Goal: Check status: Check status

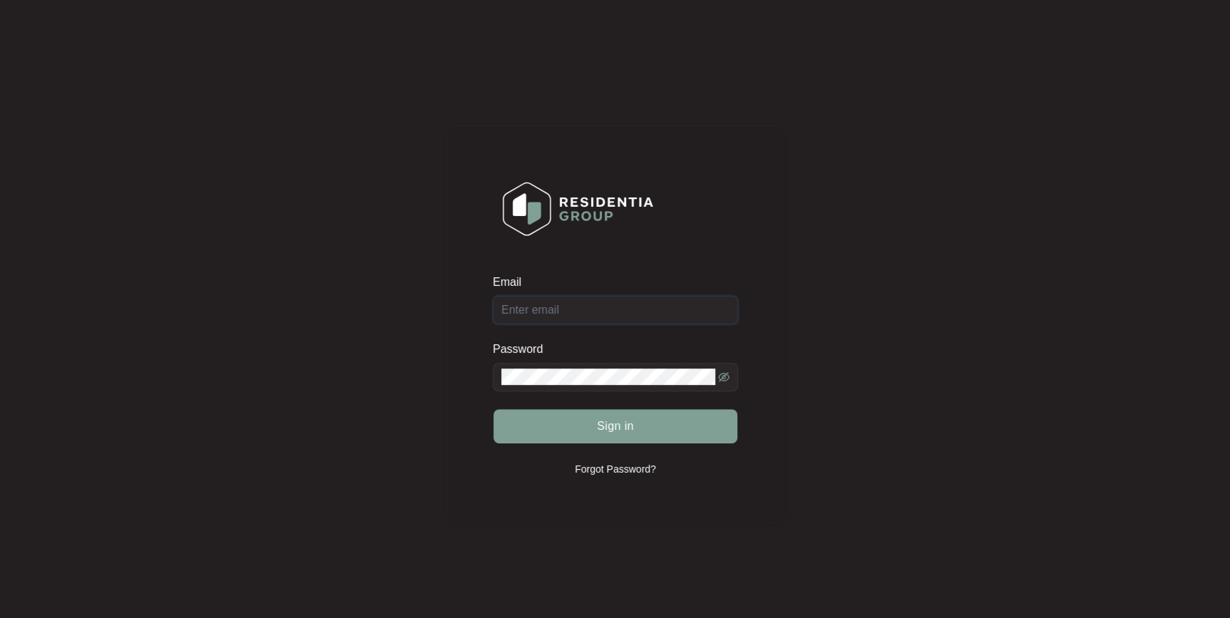
click at [645, 307] on div "Email" at bounding box center [615, 300] width 245 height 50
type input "[EMAIL_ADDRESS][DOMAIN_NAME]"
click at [493, 409] on button "Sign in" at bounding box center [615, 426] width 244 height 34
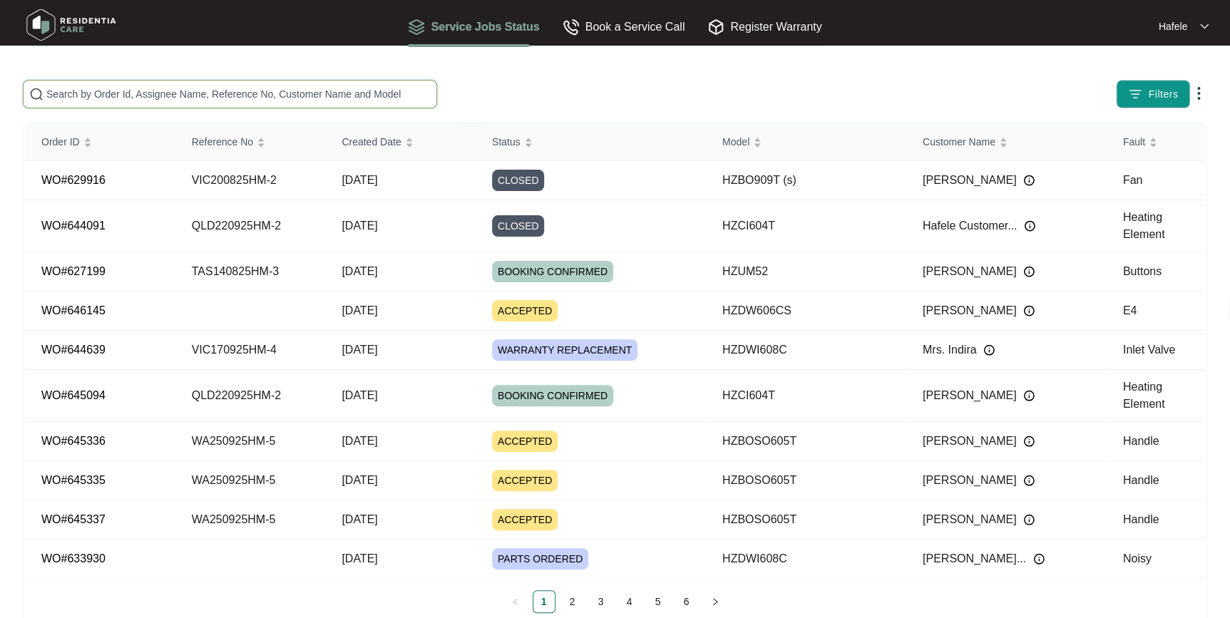
click at [285, 88] on input "text" at bounding box center [238, 94] width 384 height 16
paste input "VIC170925HM-4"
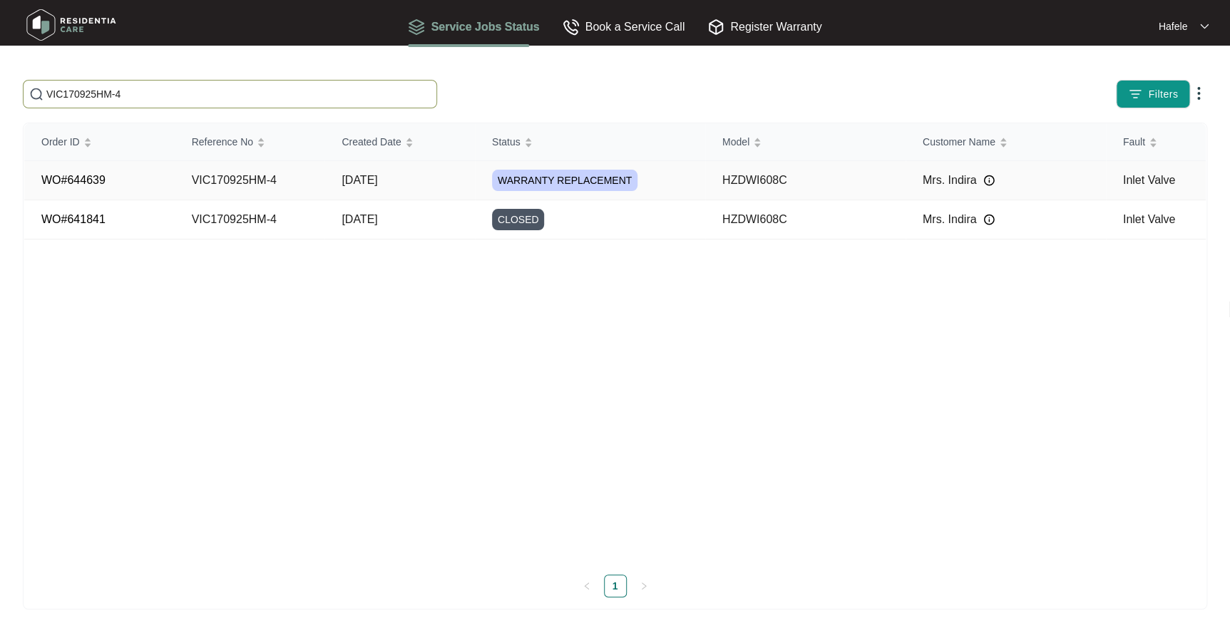
type input "VIC170925HM-4"
click at [362, 185] on span "[DATE]" at bounding box center [360, 180] width 36 height 12
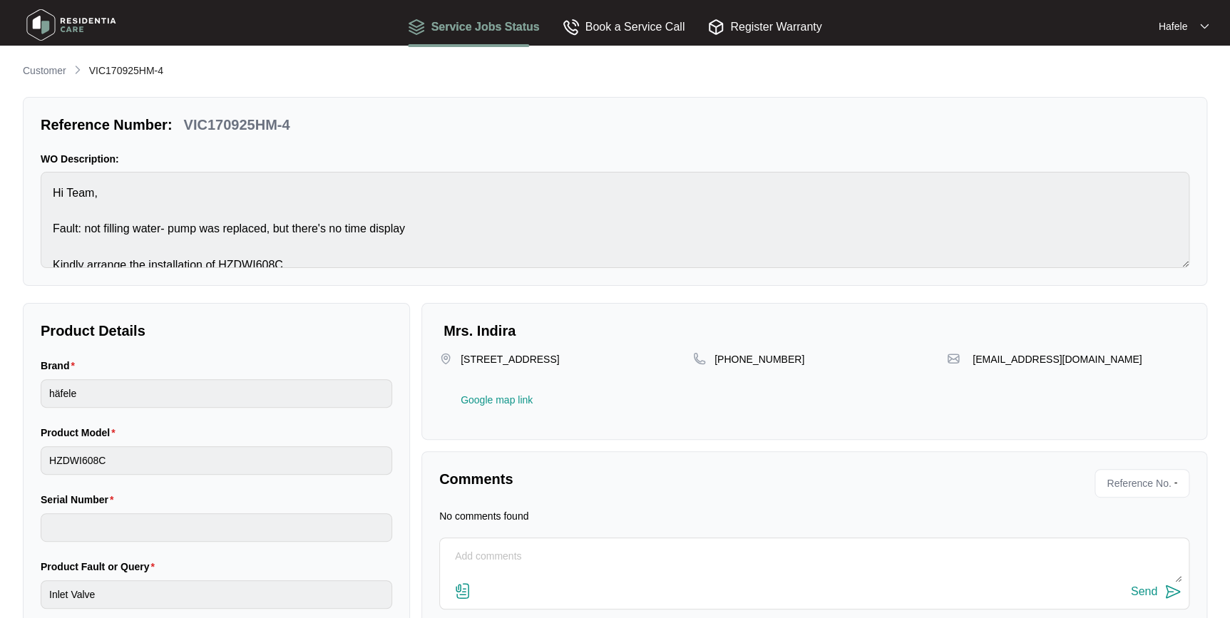
drag, startPoint x: 41, startPoint y: 68, endPoint x: 57, endPoint y: 75, distance: 17.9
click at [41, 68] on p "Customer" at bounding box center [44, 70] width 43 height 14
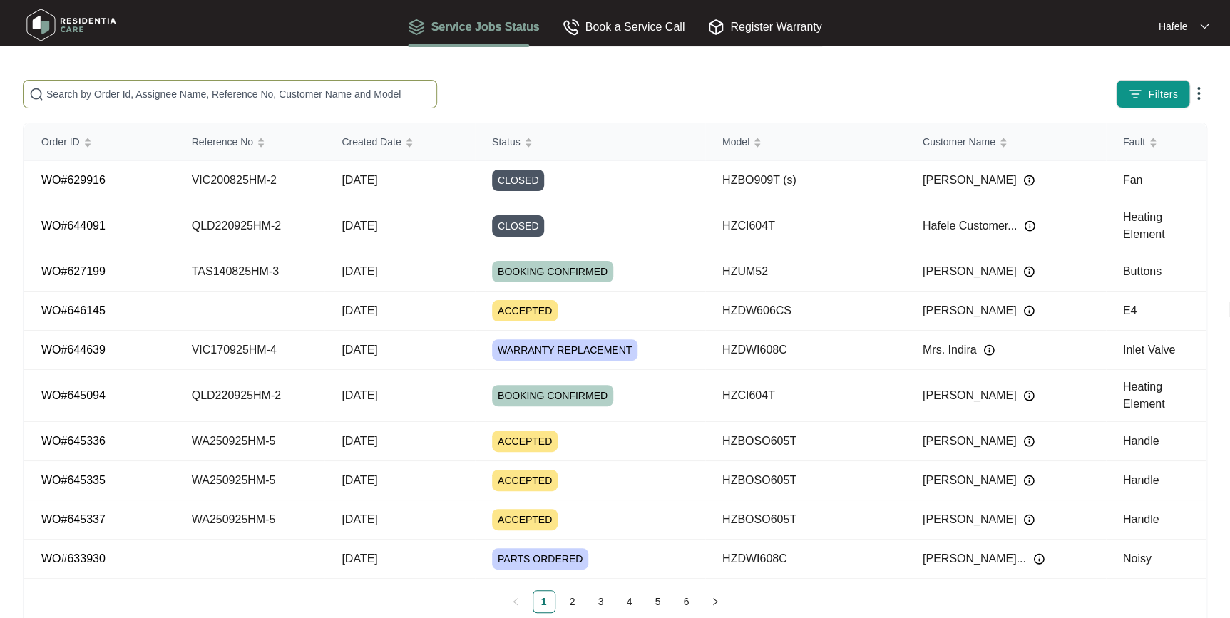
click at [284, 84] on span at bounding box center [230, 94] width 414 height 29
click at [285, 93] on input "text" at bounding box center [238, 94] width 384 height 16
paste input "VIC170925HM-4"
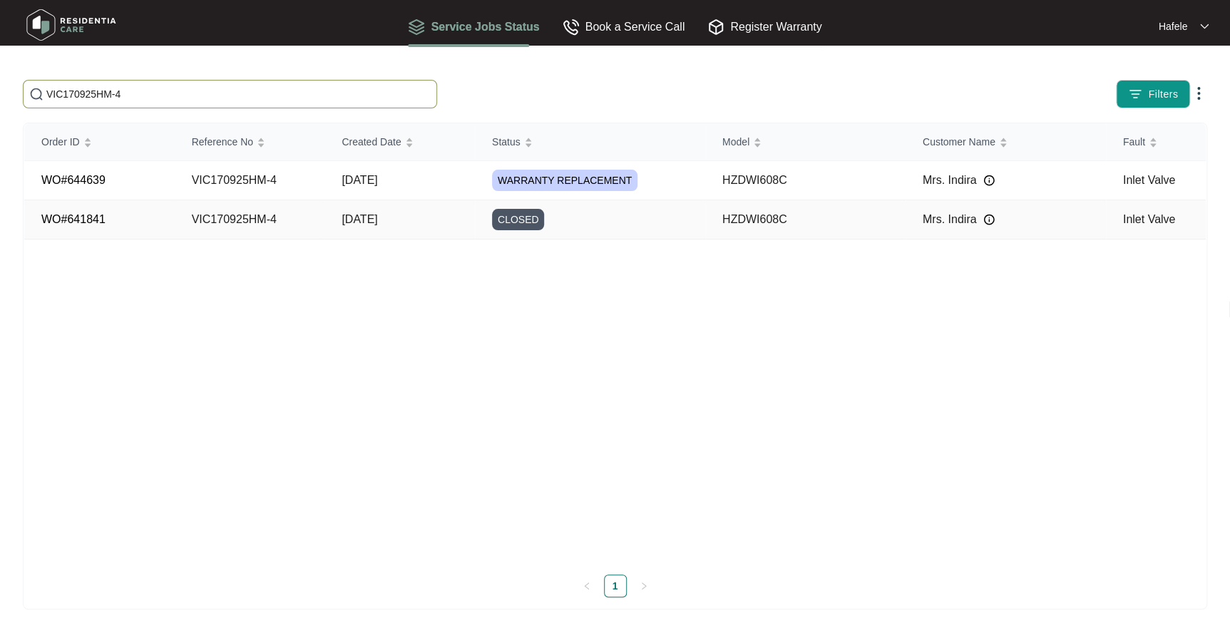
type input "VIC170925HM-4"
click at [273, 215] on td "VIC170925HM-4" at bounding box center [250, 219] width 150 height 39
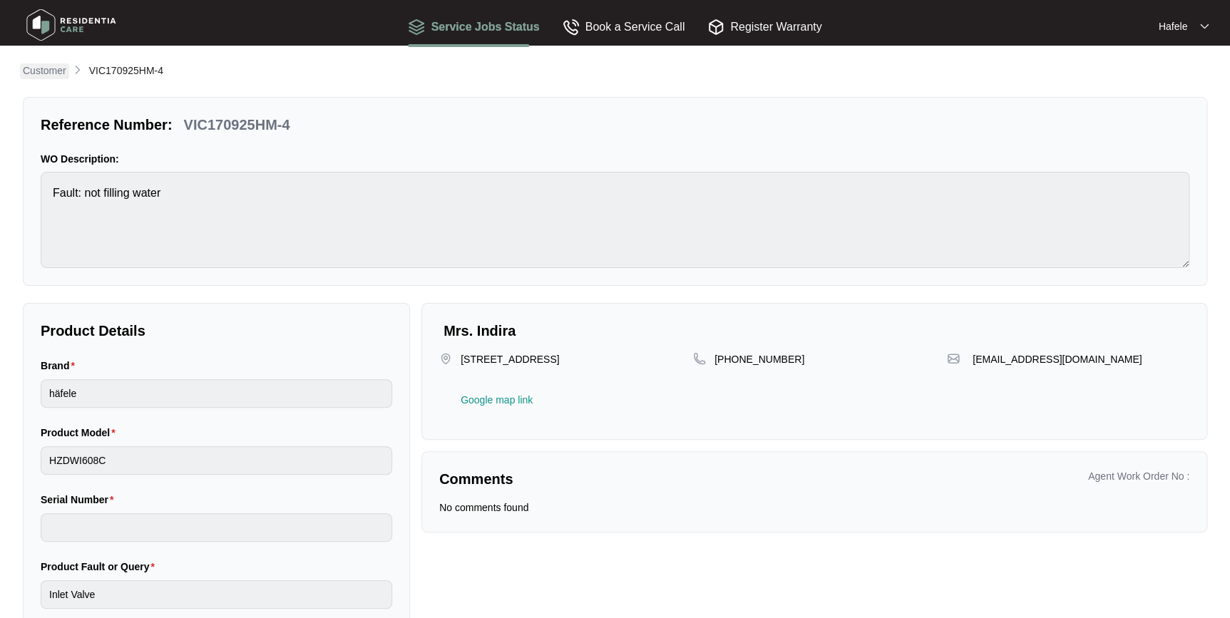
click at [60, 75] on p "Customer" at bounding box center [44, 70] width 43 height 14
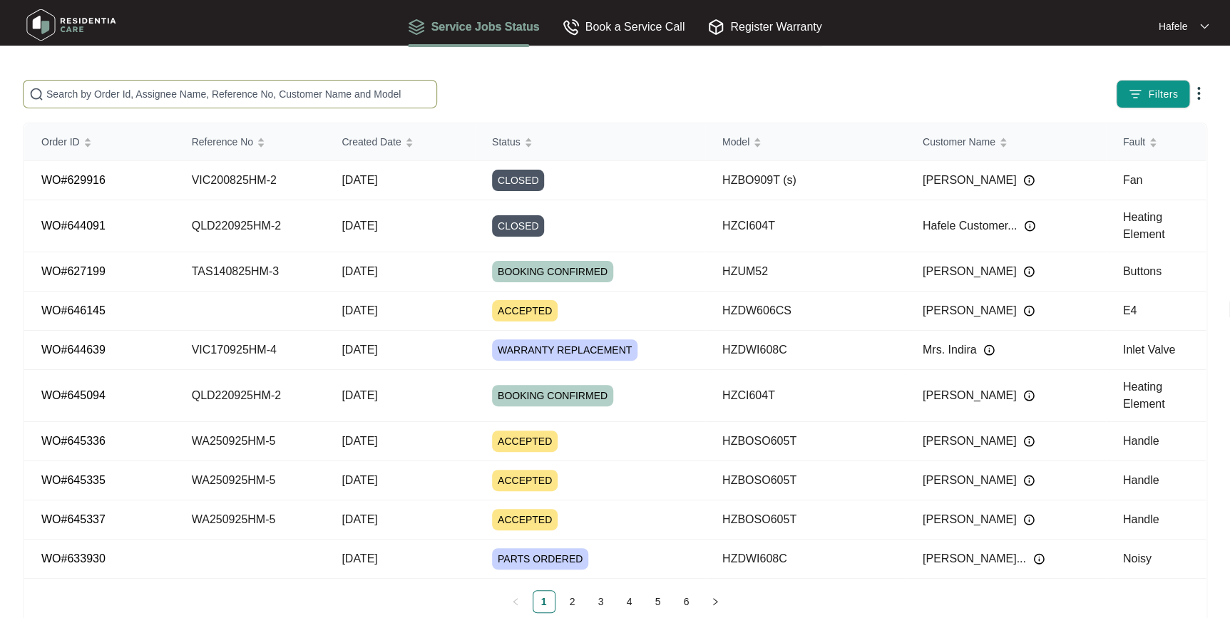
click at [220, 95] on input "text" at bounding box center [238, 94] width 384 height 16
paste input "VIC150825HM-2"
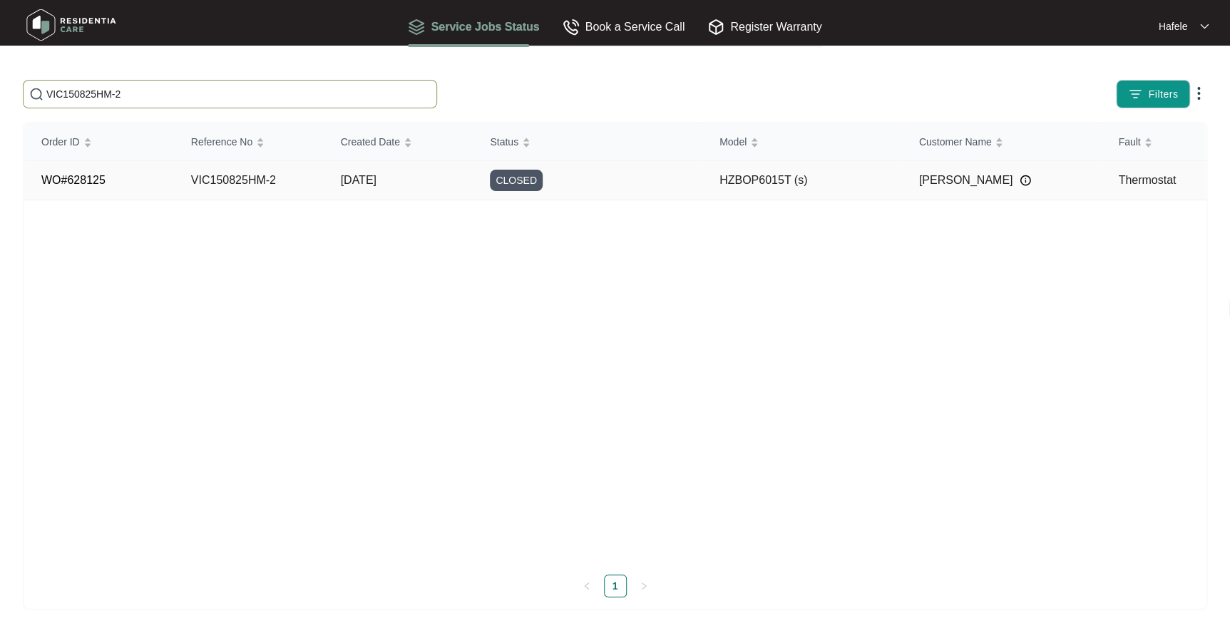
type input "VIC150825HM-2"
click at [294, 180] on td "VIC150825HM-2" at bounding box center [249, 180] width 150 height 39
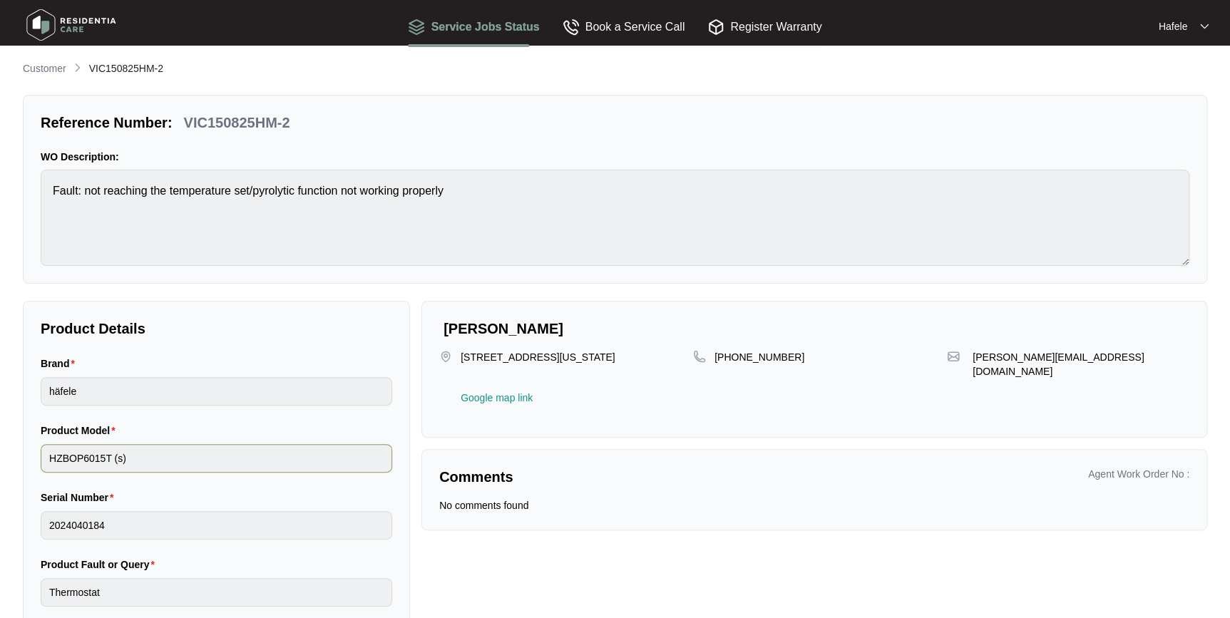
scroll to position [47, 0]
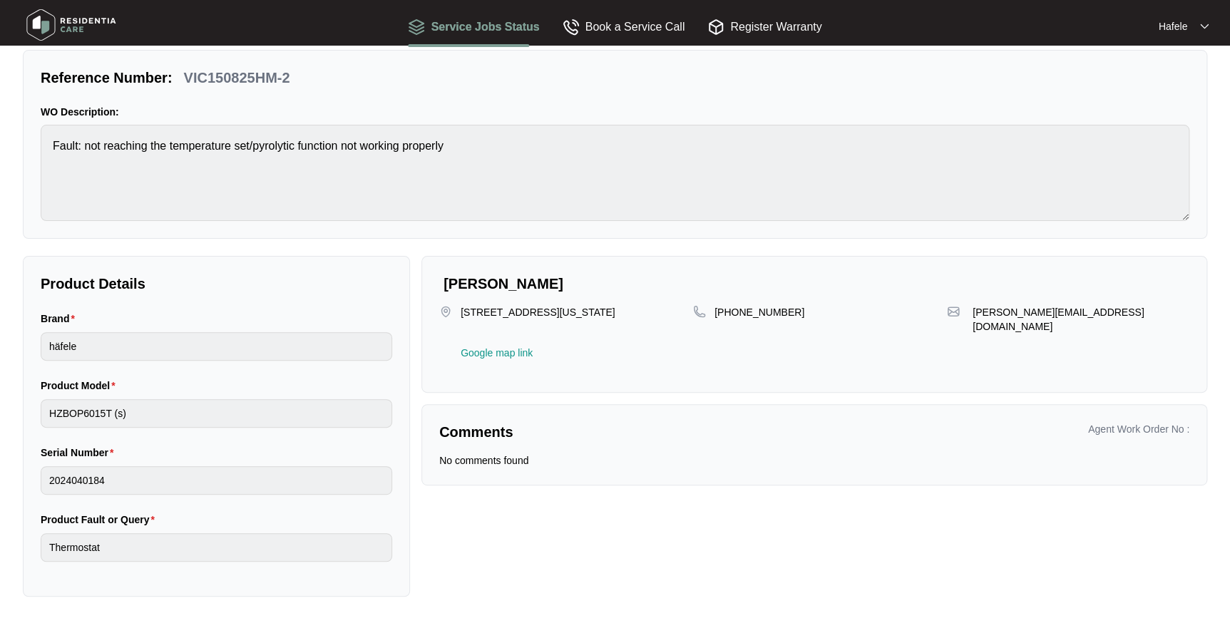
click at [0, 488] on html "Service Jobs Status Book a Service Call Register Warranty Hafele Customer VIC15…" at bounding box center [615, 286] width 1230 height 667
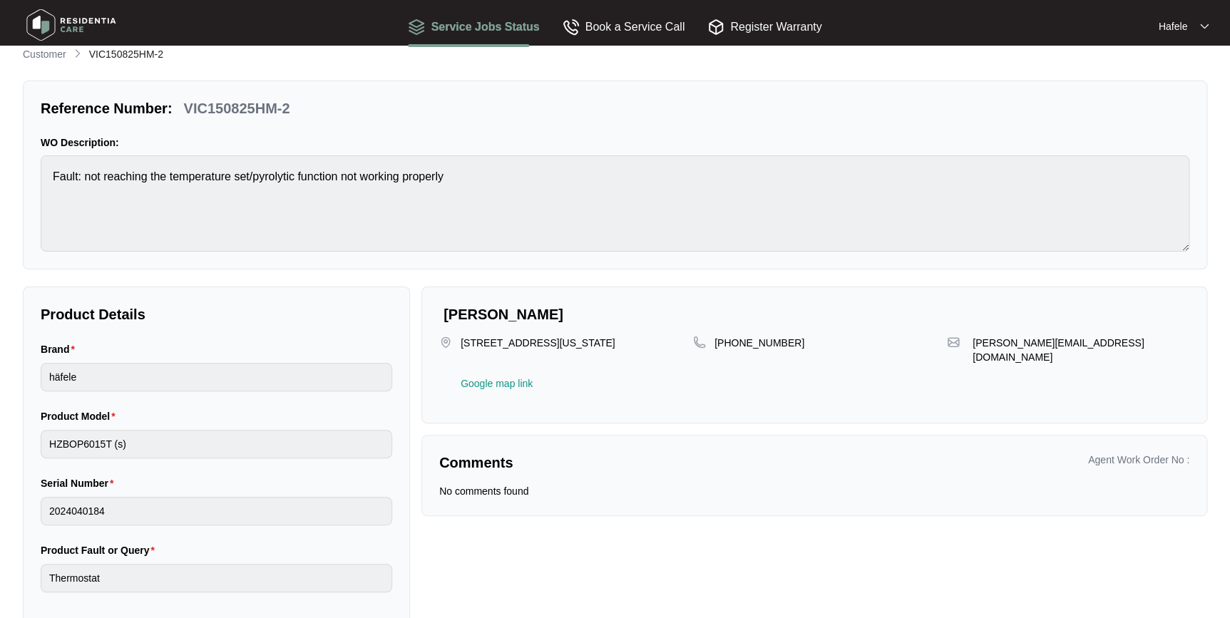
scroll to position [0, 0]
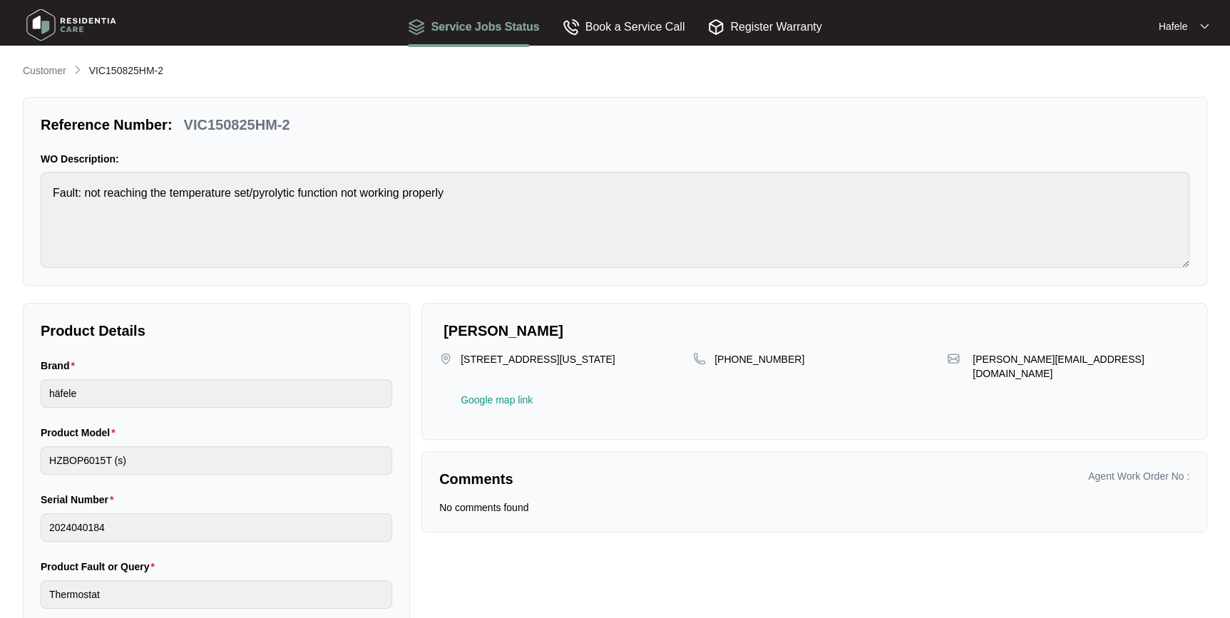
click at [39, 63] on li "Customer" at bounding box center [44, 71] width 43 height 17
click at [47, 74] on p "Customer" at bounding box center [44, 70] width 43 height 14
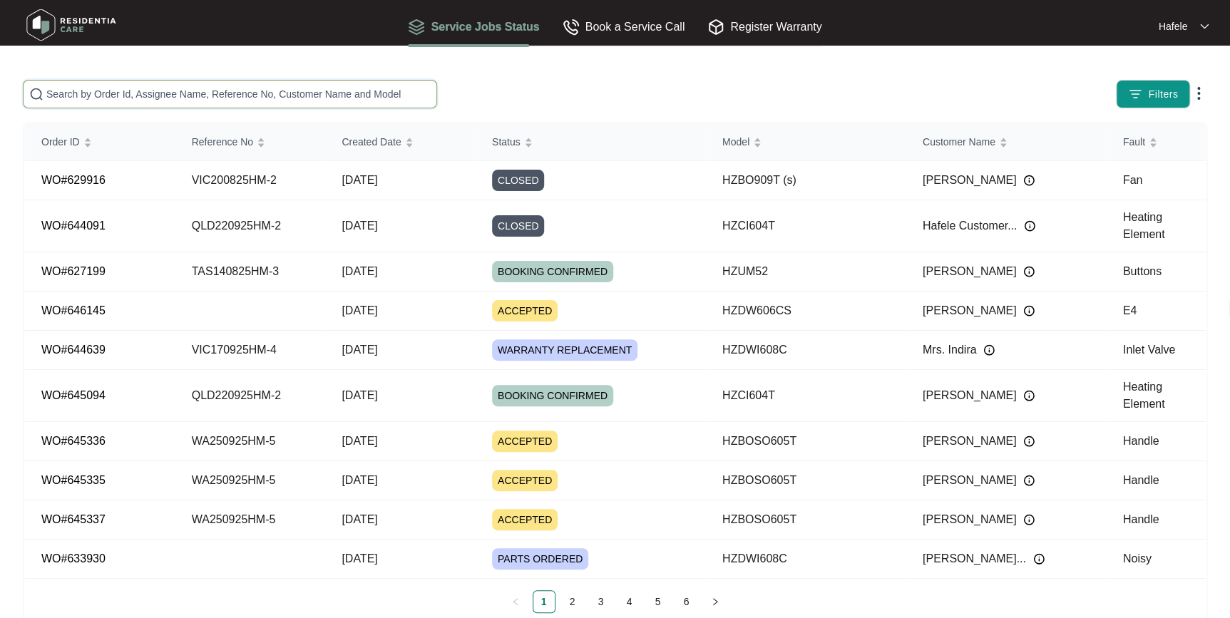
click at [308, 92] on input "text" at bounding box center [238, 94] width 384 height 16
paste input "WA250825HM-3"
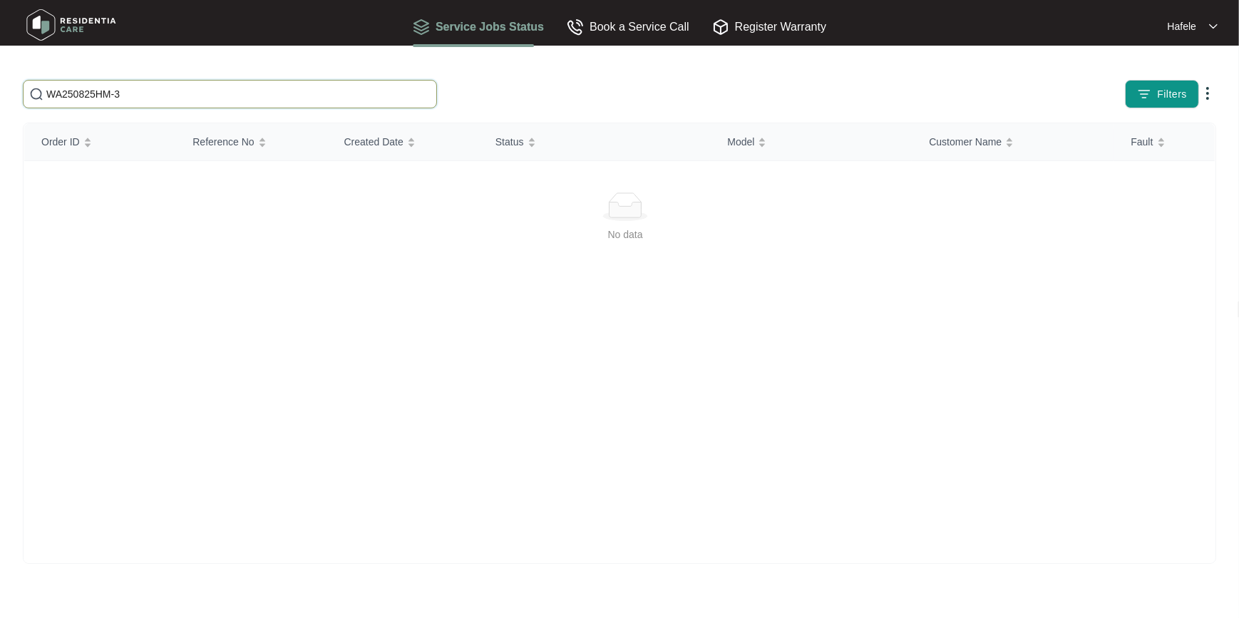
drag, startPoint x: 200, startPoint y: 94, endPoint x: 215, endPoint y: 92, distance: 14.4
click at [201, 94] on input "WA250825HM-3" at bounding box center [238, 94] width 384 height 16
drag, startPoint x: 215, startPoint y: 92, endPoint x: 0, endPoint y: 89, distance: 214.7
click at [0, 89] on html "Service Jobs Status Book a Service Call Register Warranty Hafele WA250825HM-3 F…" at bounding box center [619, 309] width 1239 height 618
click at [156, 107] on span "WA250825HM-3" at bounding box center [230, 94] width 414 height 29
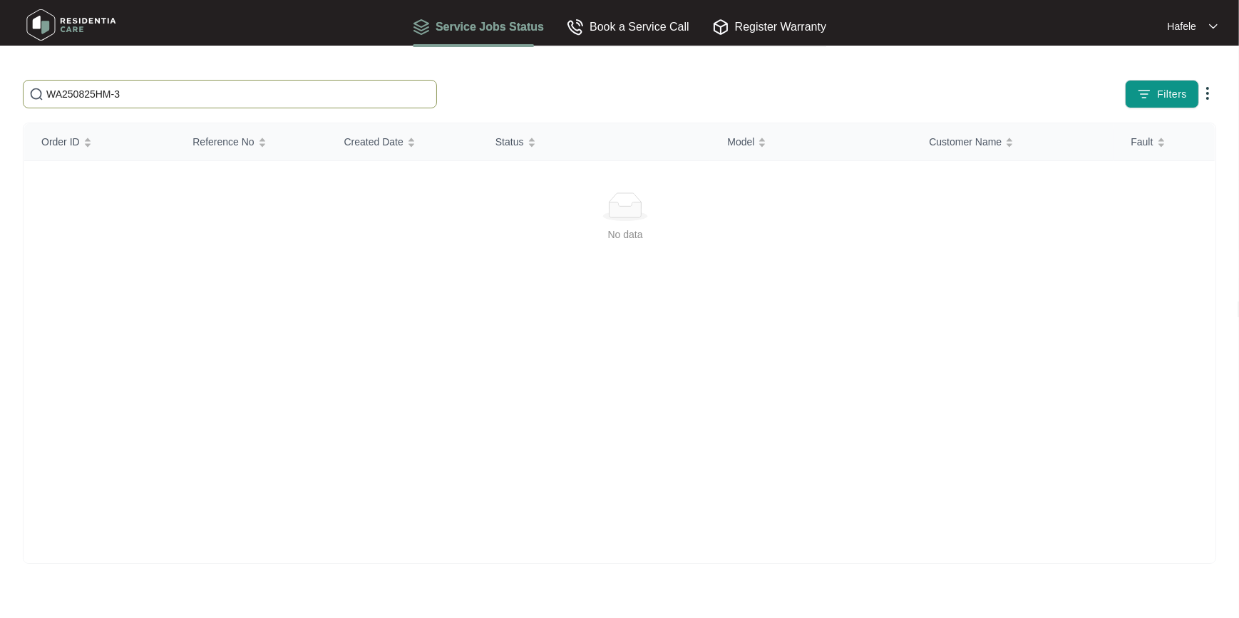
paste input "QLD1"
drag, startPoint x: 156, startPoint y: 94, endPoint x: 215, endPoint y: 91, distance: 58.5
click at [156, 94] on input "QLD150825HM-3" at bounding box center [238, 94] width 384 height 16
drag, startPoint x: 210, startPoint y: 91, endPoint x: 0, endPoint y: 93, distance: 209.7
click at [0, 93] on html "Service Jobs Status Book a Service Call Register Warranty Hafele QLD150825HM-3 …" at bounding box center [619, 309] width 1239 height 618
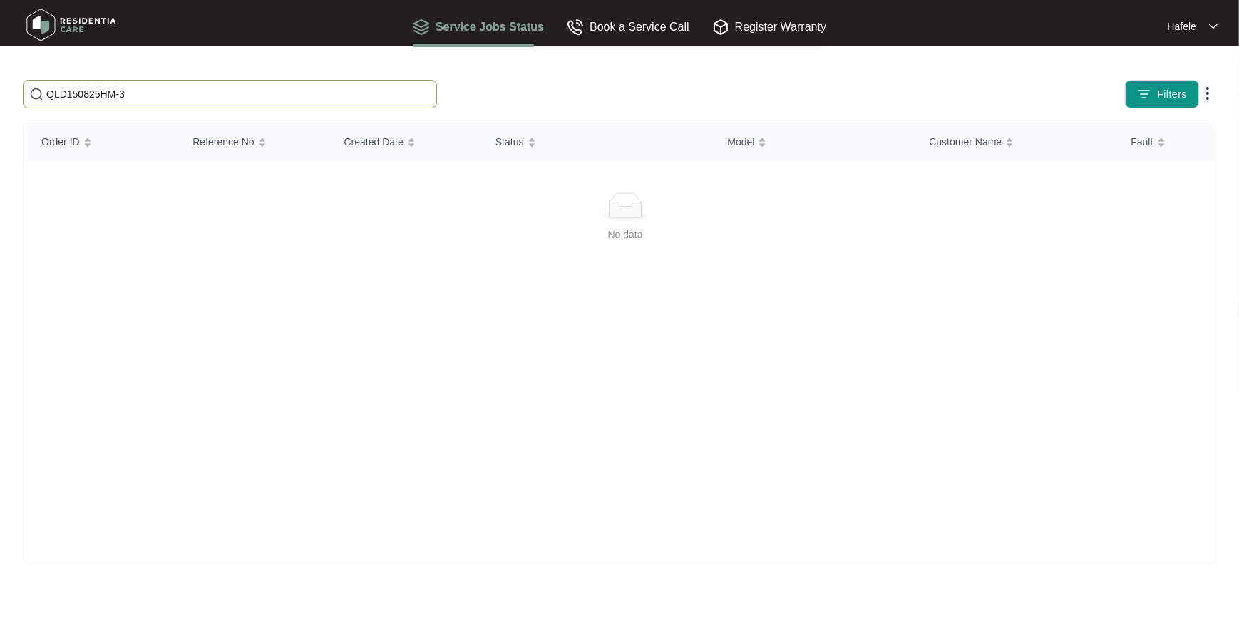
paste input "2"
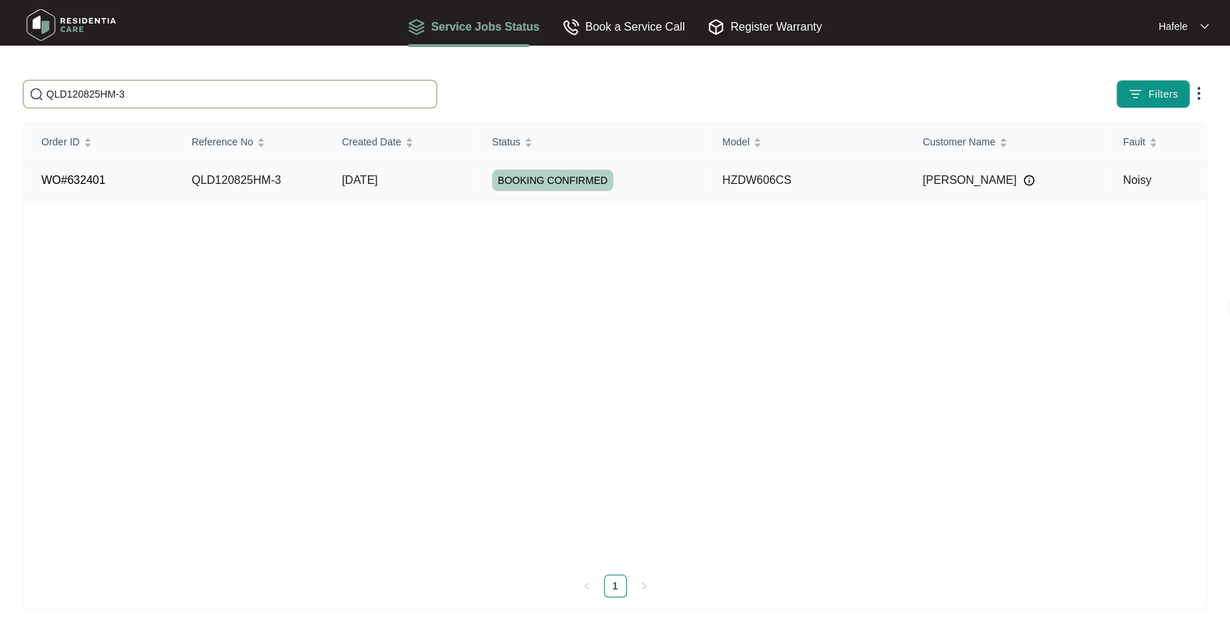
type input "QLD120825HM-3"
click at [184, 185] on td "QLD120825HM-3" at bounding box center [250, 180] width 150 height 39
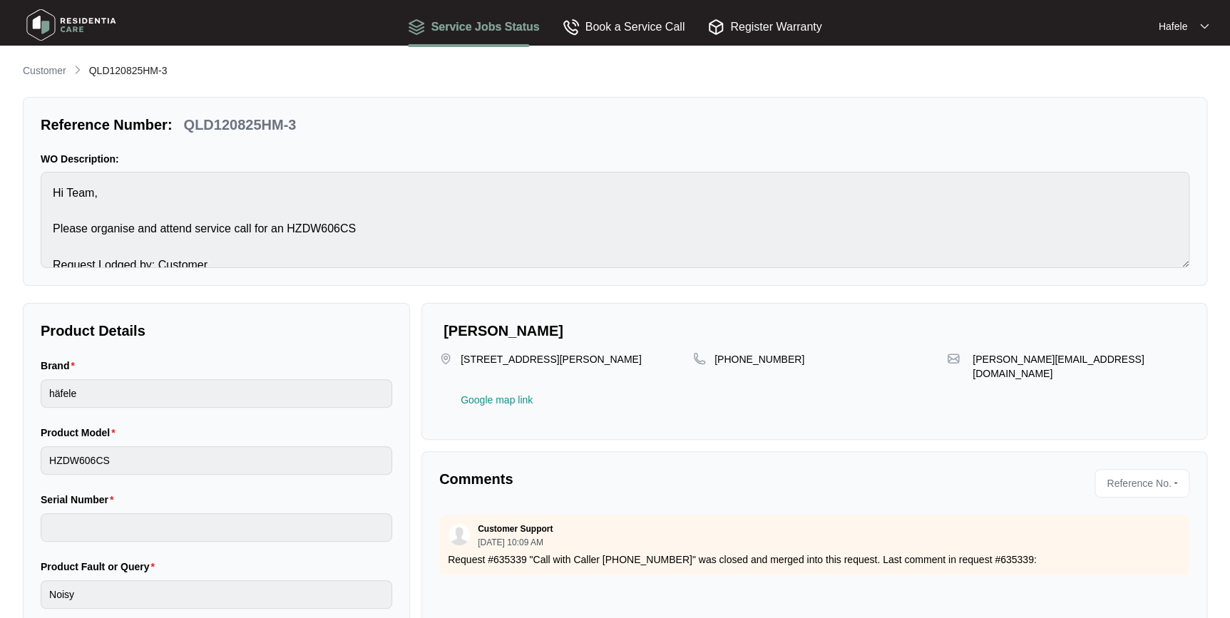
click at [35, 81] on div "Customer QLD120825HM-3 Reference Number: QLD120825HM-3 WO Description: Hi Team,…" at bounding box center [615, 412] width 1184 height 699
click at [43, 69] on p "Customer" at bounding box center [44, 70] width 43 height 14
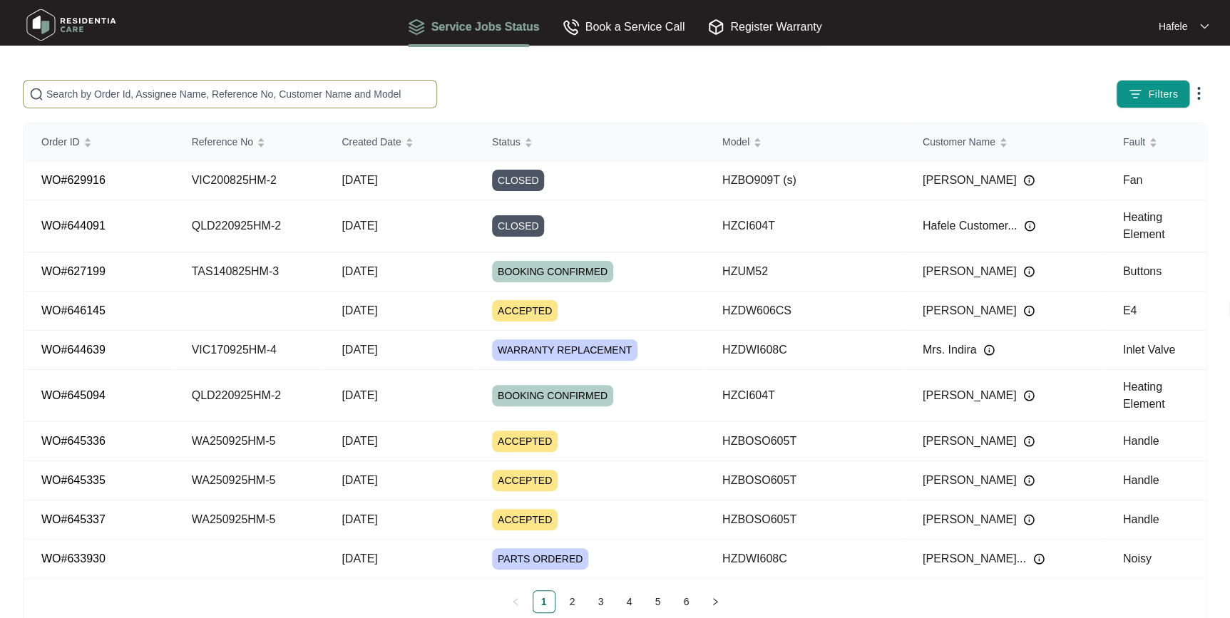
click at [207, 99] on input "text" at bounding box center [238, 94] width 384 height 16
paste input "TAS280725HM-3"
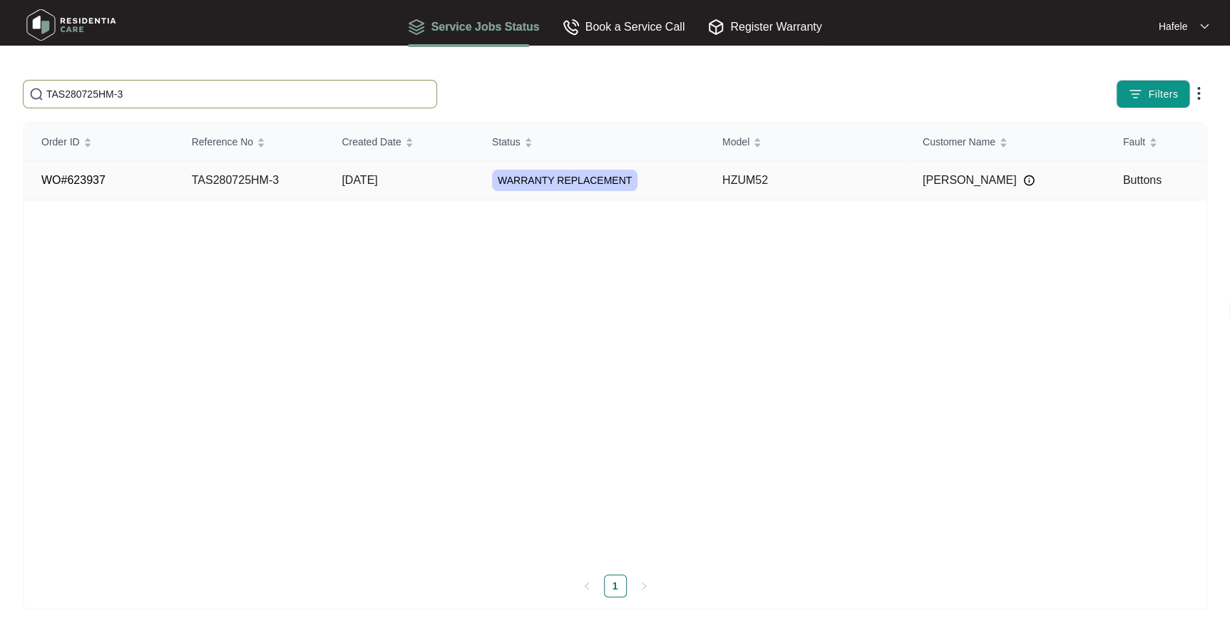
type input "TAS280725HM-3"
click at [399, 188] on td "[DATE]" at bounding box center [399, 180] width 150 height 39
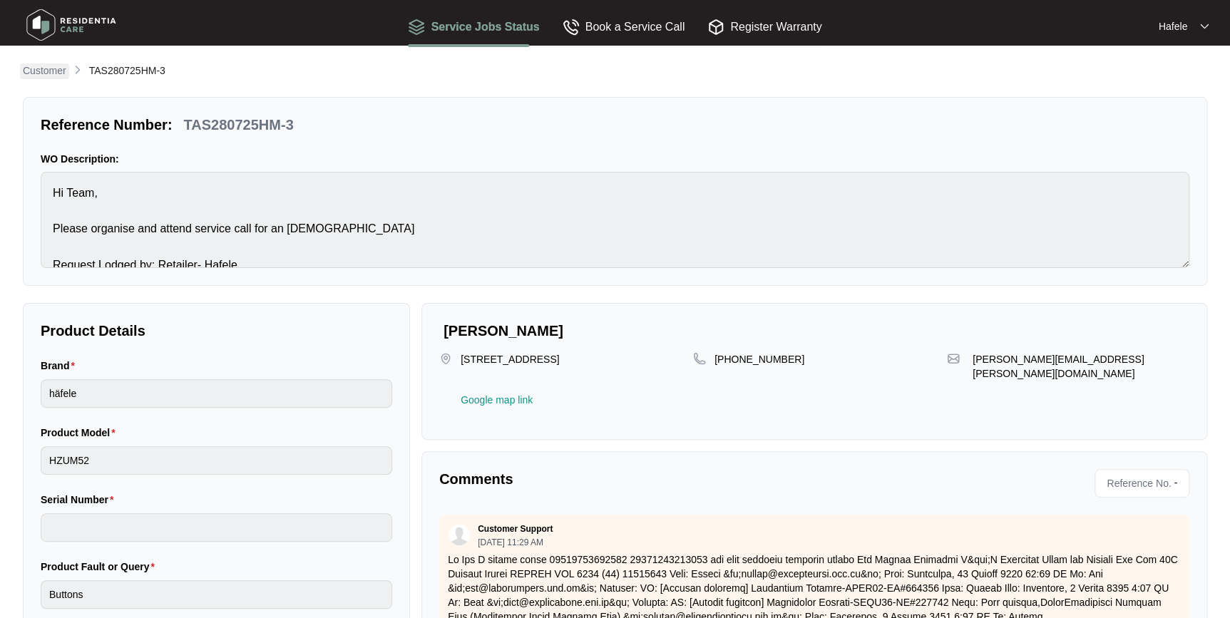
click at [41, 78] on link "Customer" at bounding box center [44, 71] width 49 height 16
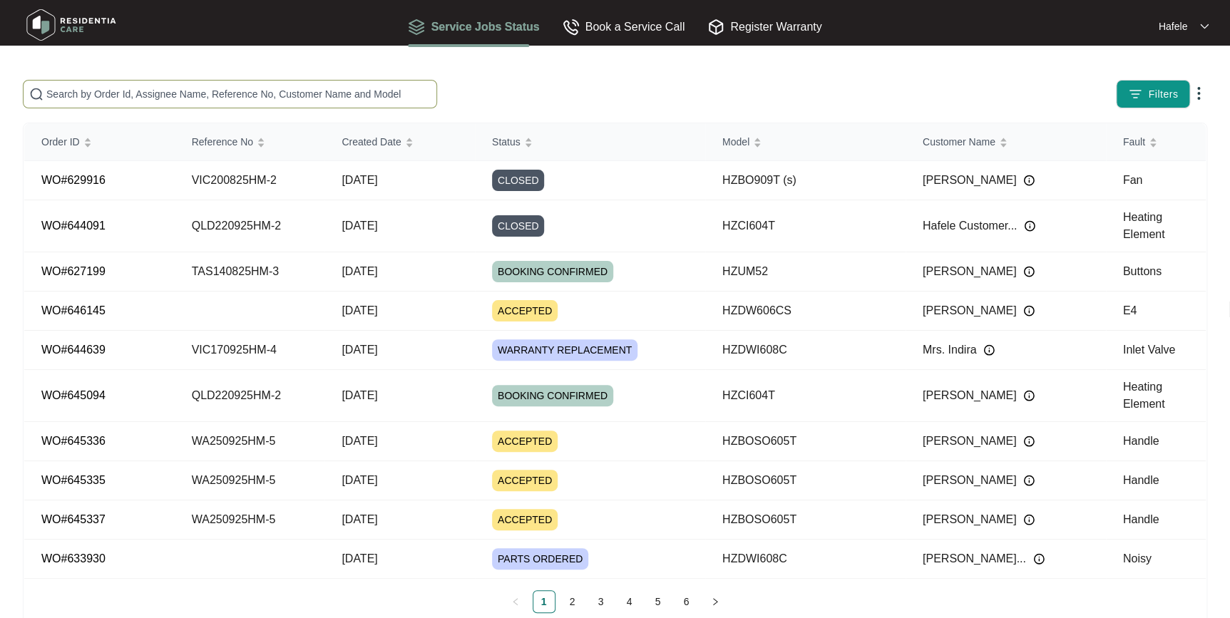
click at [171, 94] on input "text" at bounding box center [238, 94] width 384 height 16
paste input "WA050825HM-1"
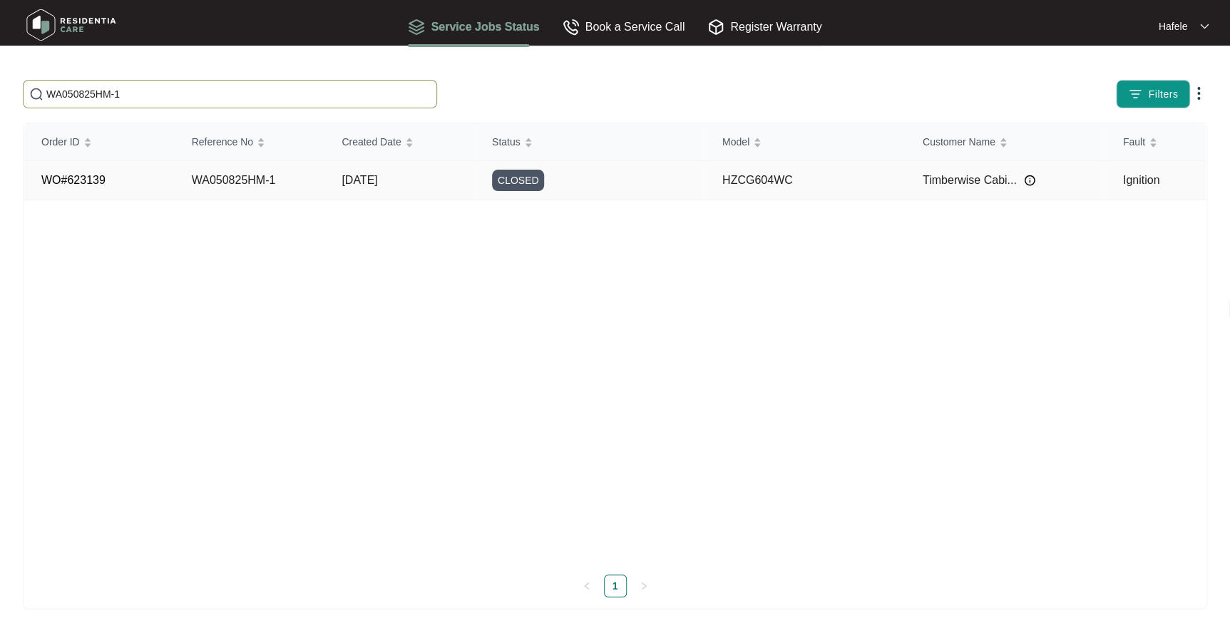
type input "WA050825HM-1"
click at [313, 200] on td "WA050825HM-1" at bounding box center [250, 180] width 150 height 39
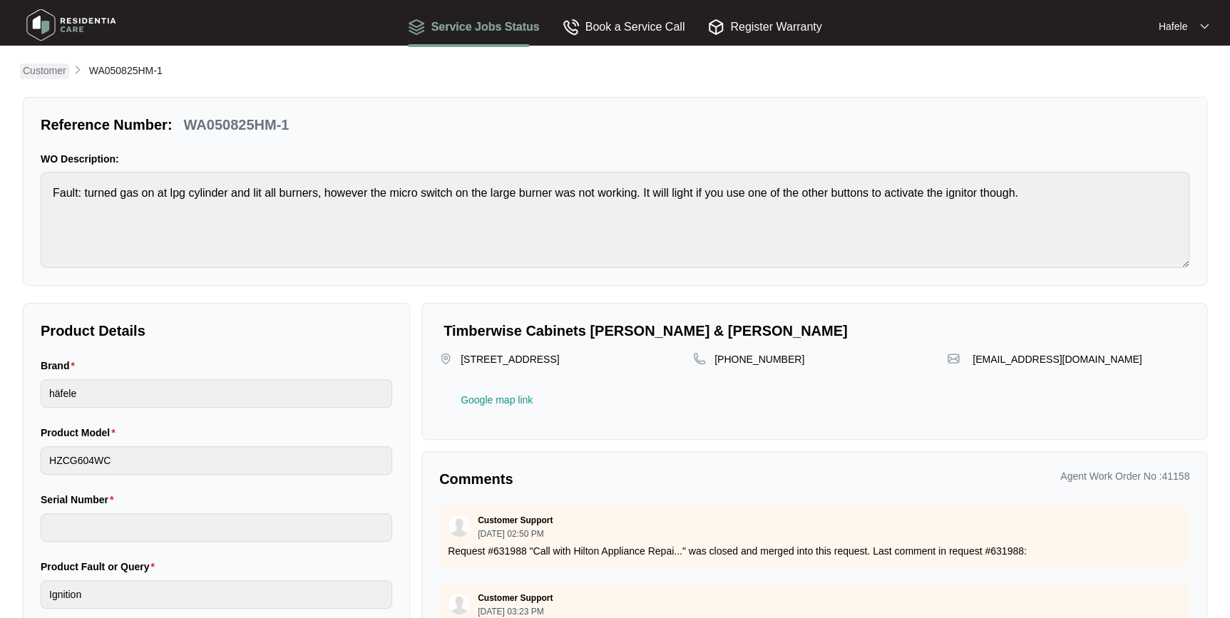
click at [52, 73] on p "Customer" at bounding box center [44, 70] width 43 height 14
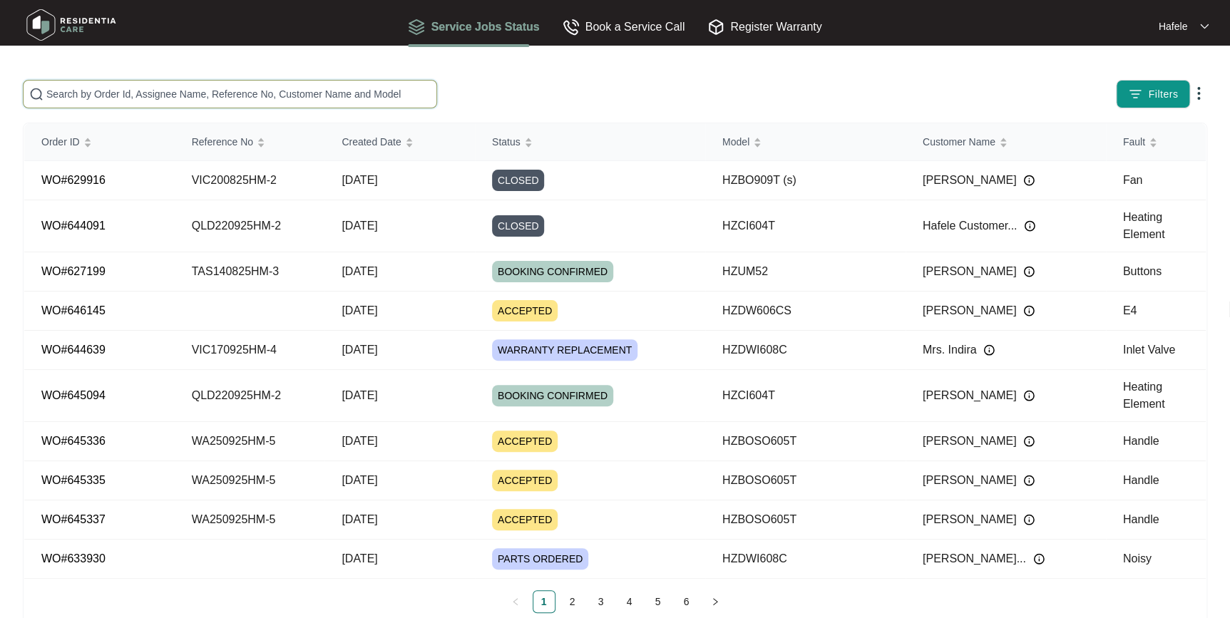
click at [171, 88] on input "text" at bounding box center [238, 94] width 384 height 16
paste input "SA110625LP-1"
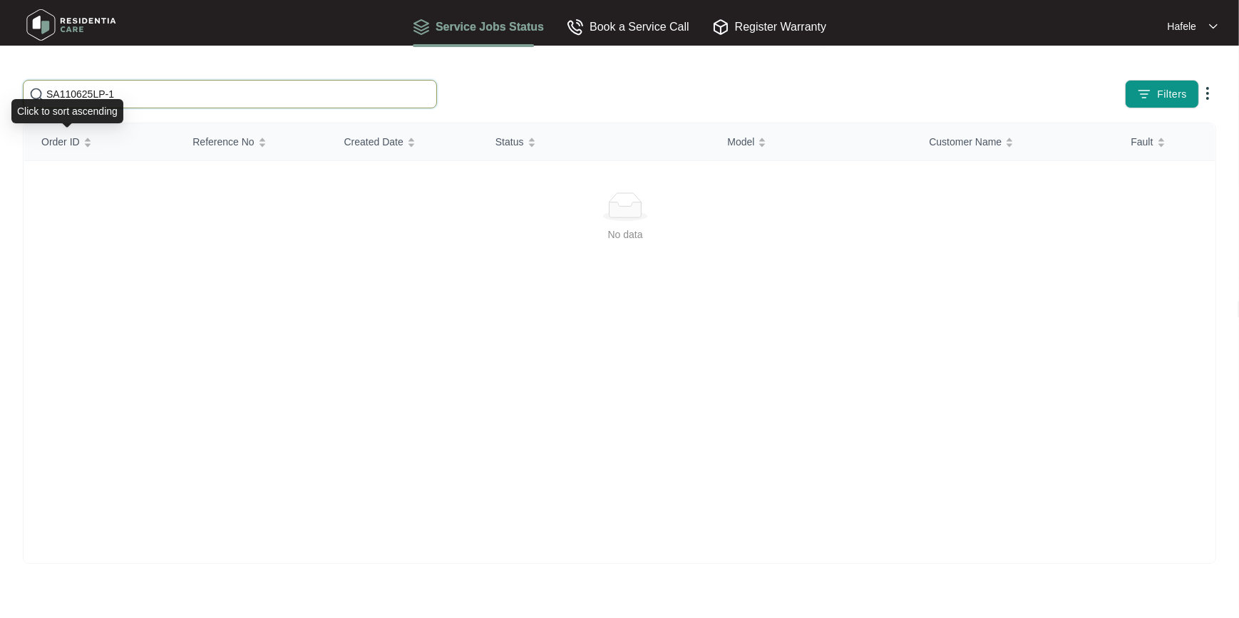
drag, startPoint x: 152, startPoint y: 93, endPoint x: 163, endPoint y: 90, distance: 11.1
click at [152, 92] on input "SA110625LP-1" at bounding box center [238, 94] width 384 height 16
click at [0, 88] on html "Service Jobs Status Book a Service Call Register Warranty Hafele SA110625LP-1 F…" at bounding box center [619, 309] width 1239 height 618
paste input "WA210325LP-2"
click at [193, 93] on input "WA210325LP-2" at bounding box center [238, 94] width 384 height 16
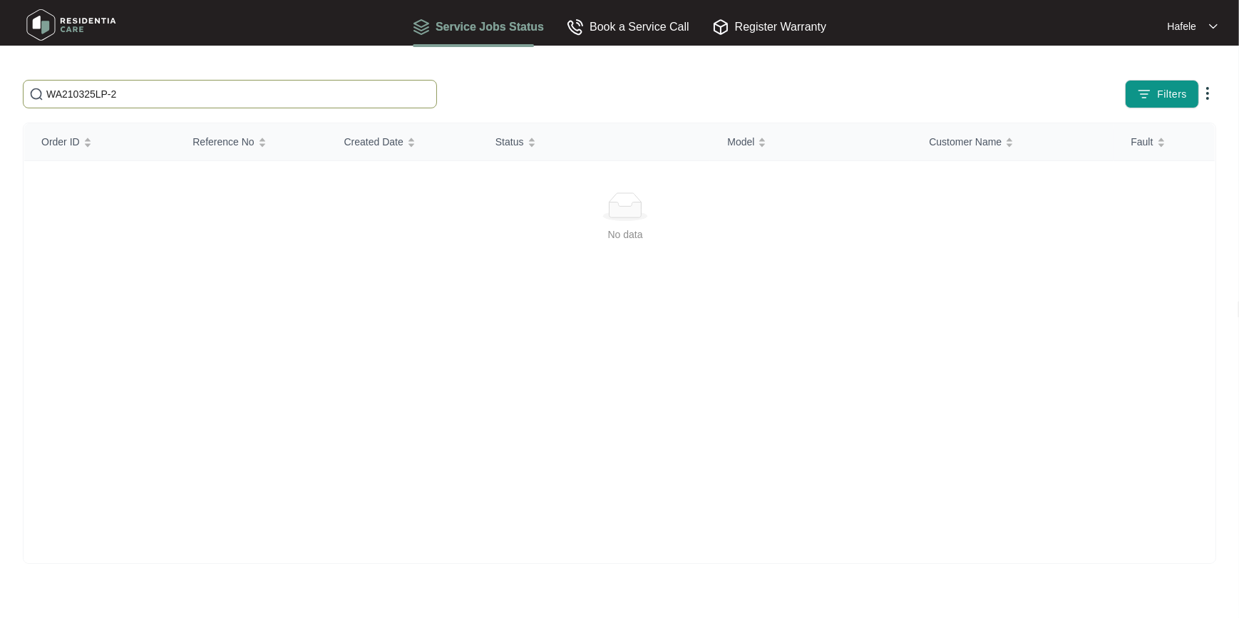
drag, startPoint x: 207, startPoint y: 83, endPoint x: -3, endPoint y: 86, distance: 209.7
click at [0, 86] on html "Service Jobs Status Book a Service Call Register Warranty Hafele WA210325LP-2 F…" at bounding box center [619, 309] width 1239 height 618
click at [118, 93] on input "WA210325LP-2" at bounding box center [238, 94] width 384 height 16
drag, startPoint x: 88, startPoint y: 90, endPoint x: 0, endPoint y: 93, distance: 87.8
click at [0, 93] on html "Service Jobs Status Book a Service Call Register Warranty Hafele WA210325LP-2 F…" at bounding box center [619, 309] width 1239 height 618
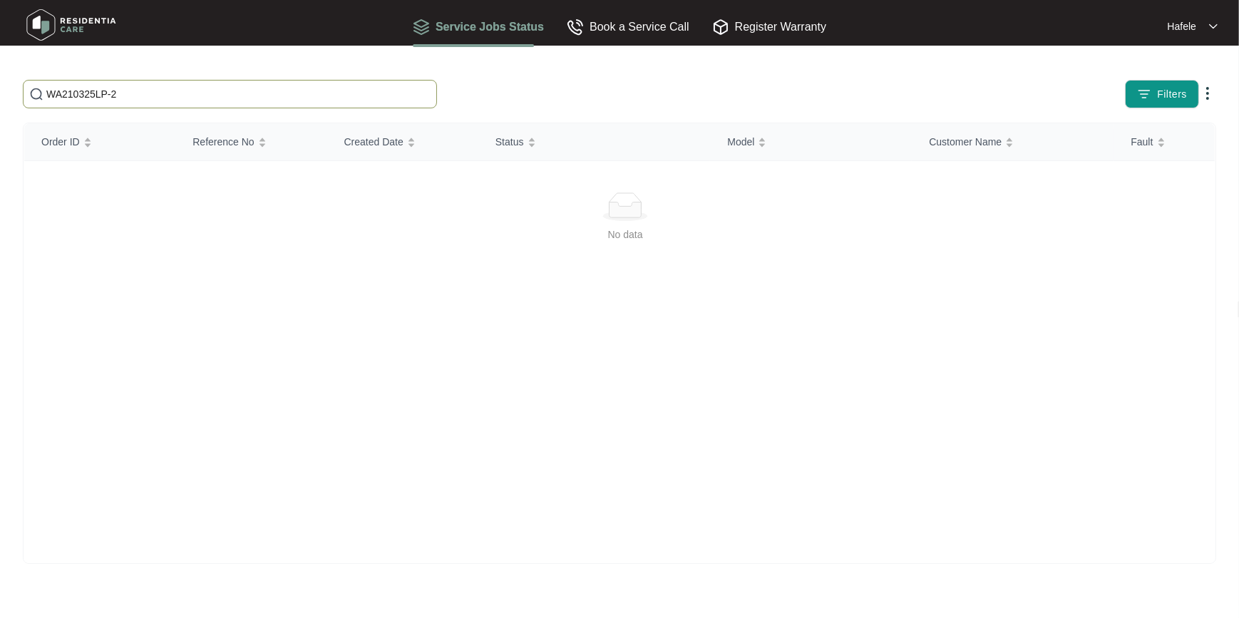
paste input "NSW280825HM-1"
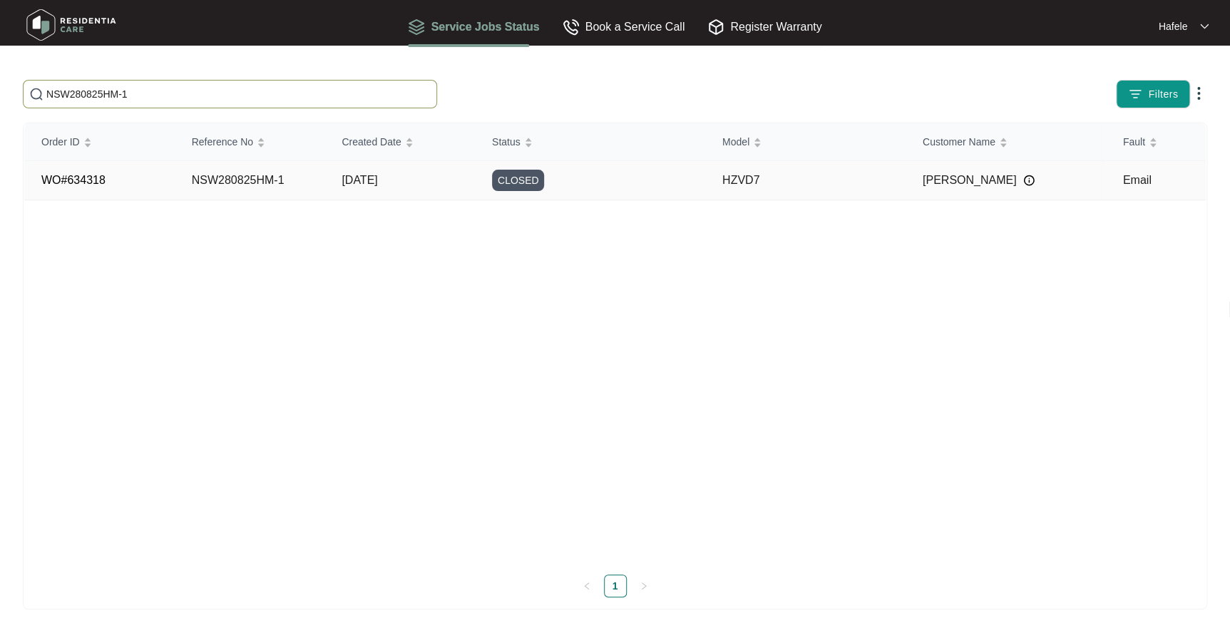
type input "NSW280825HM-1"
click at [501, 182] on span "CLOSED" at bounding box center [518, 180] width 53 height 21
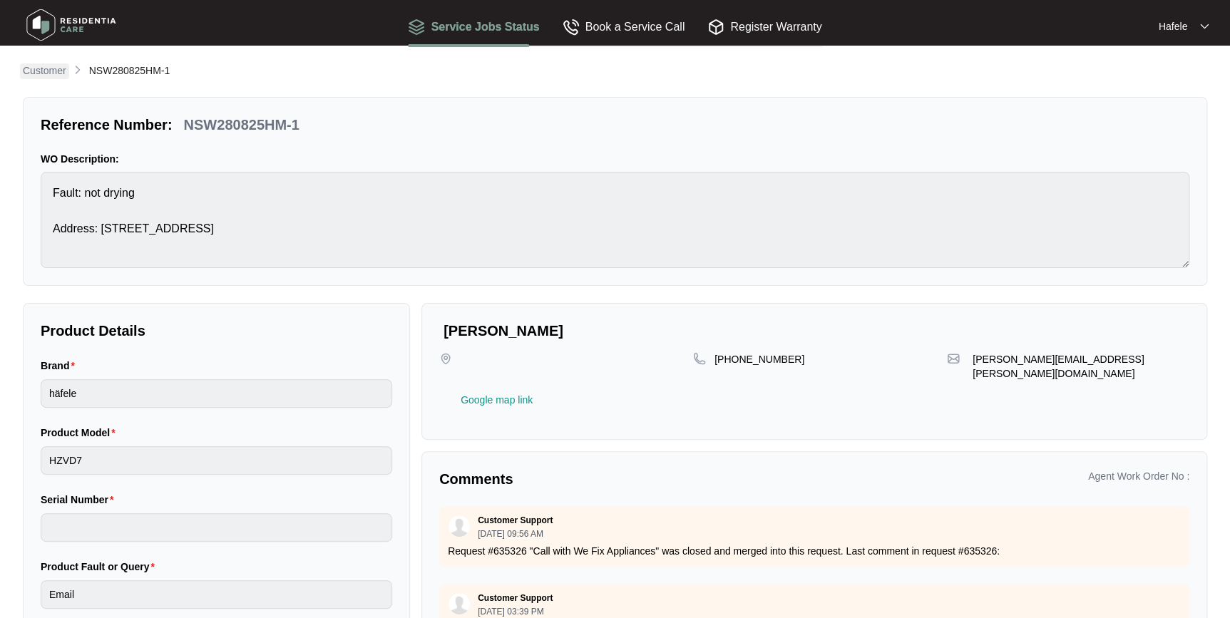
click at [41, 75] on p "Customer" at bounding box center [44, 70] width 43 height 14
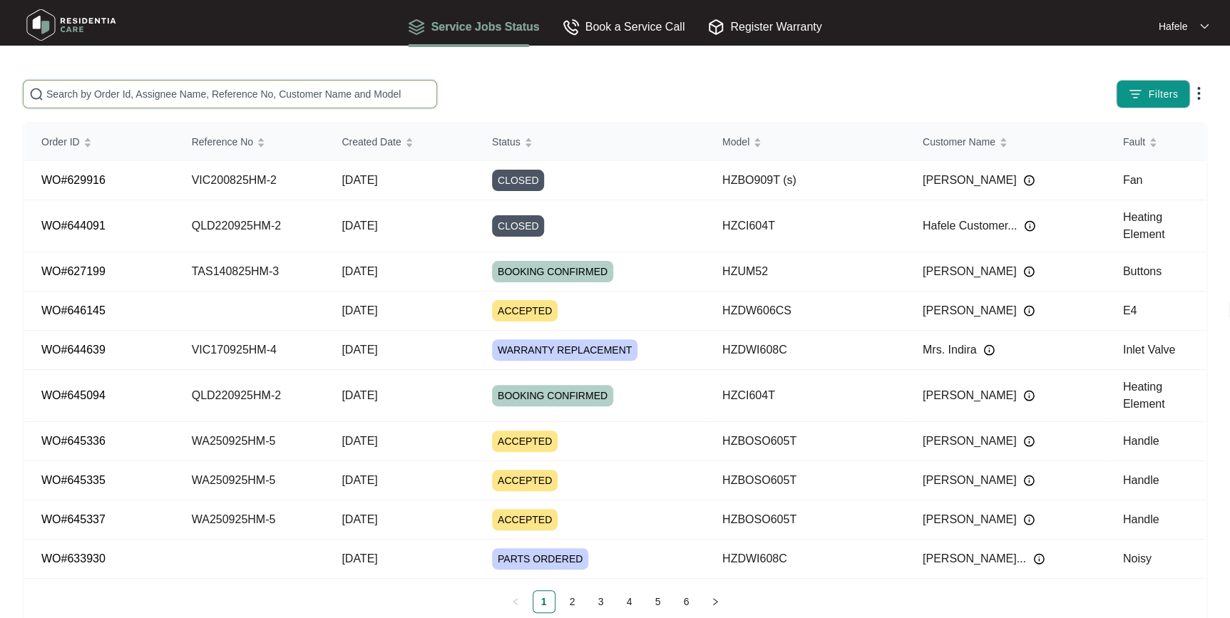
click at [243, 99] on input "text" at bounding box center [238, 94] width 384 height 16
paste input "TAS140825HM-3"
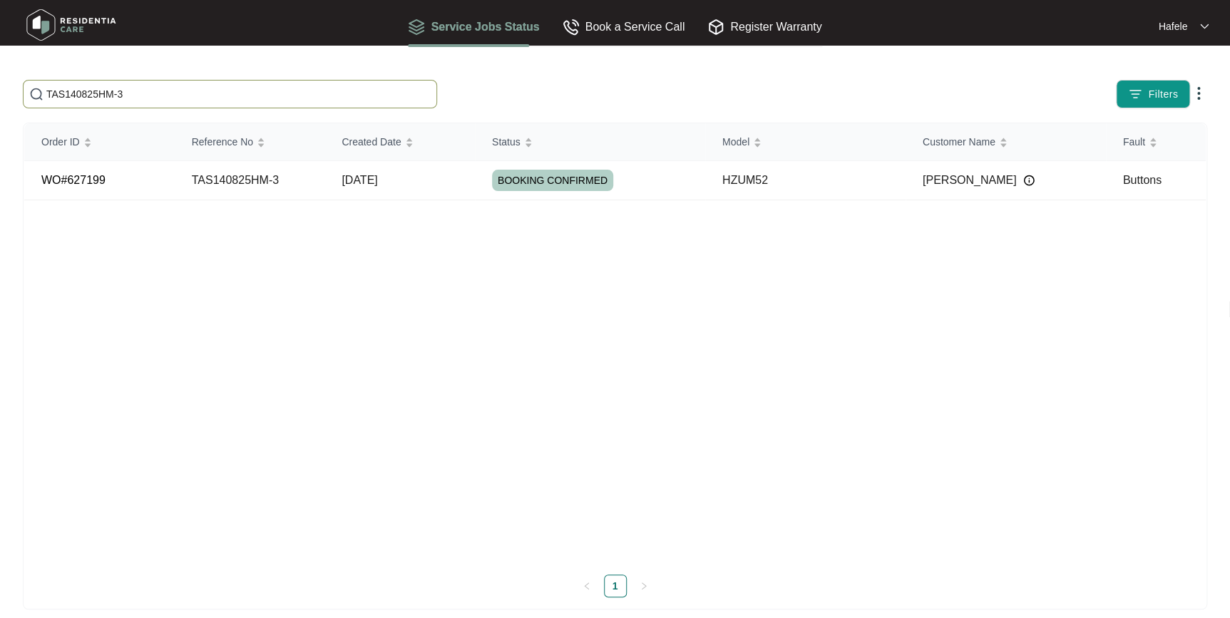
type input "TAS140825HM-3"
click at [332, 173] on td "[DATE]" at bounding box center [399, 180] width 150 height 39
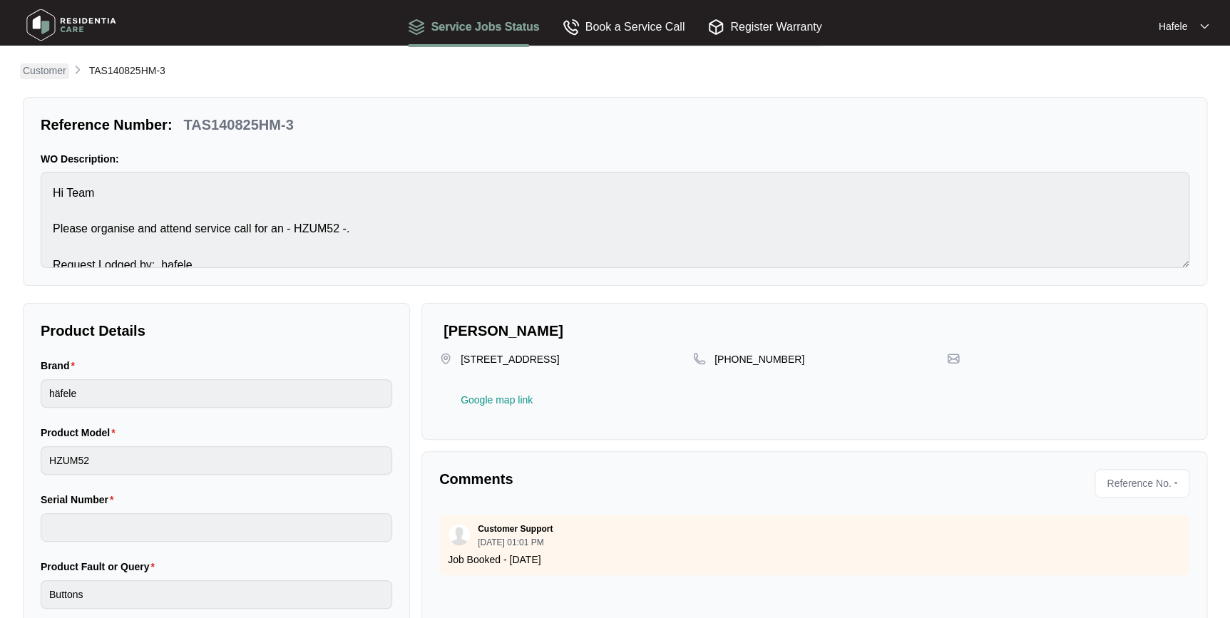
click at [41, 68] on p "Customer" at bounding box center [44, 70] width 43 height 14
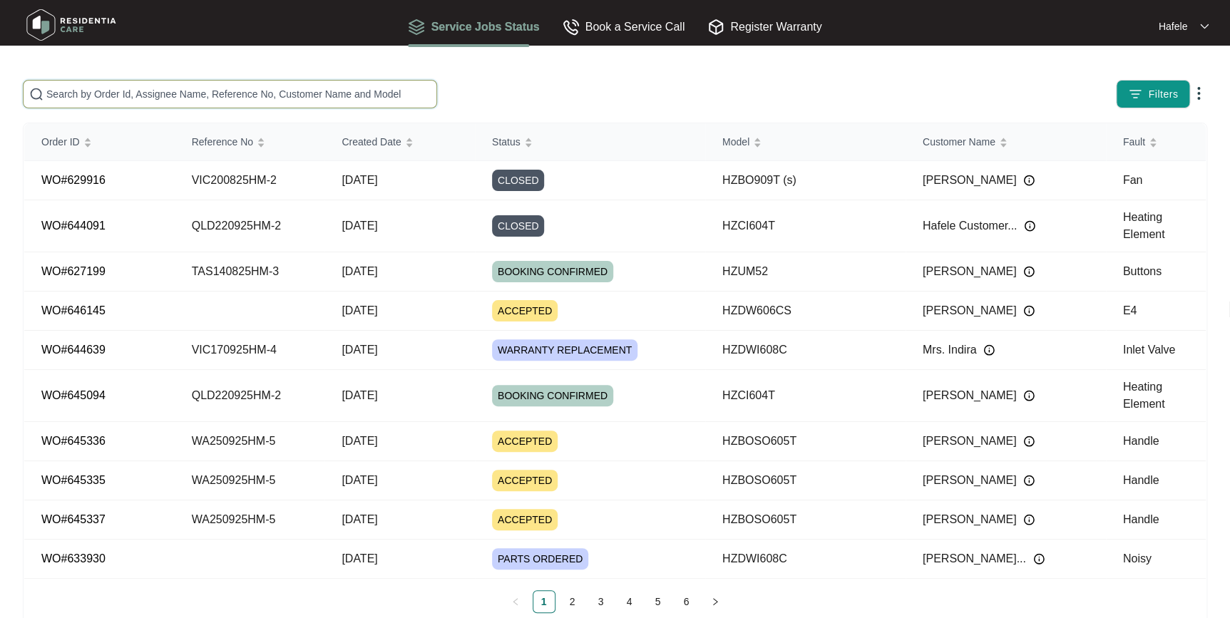
click at [189, 93] on input "text" at bounding box center [238, 94] width 384 height 16
paste input "WA260625HM-2"
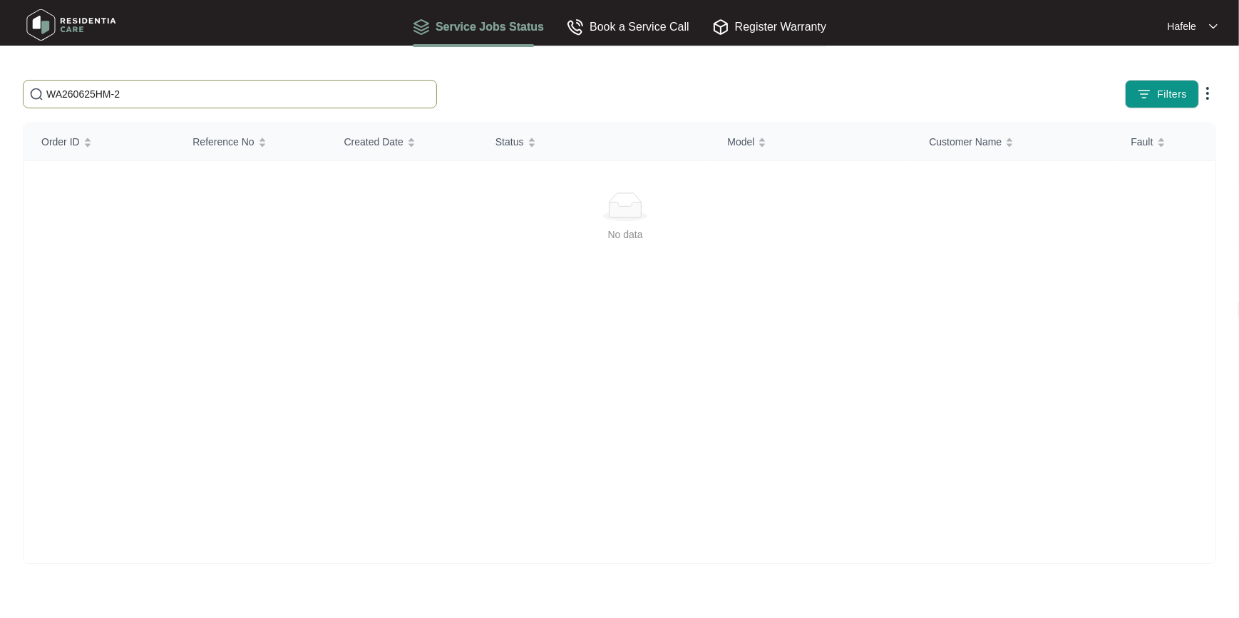
type input "WA260625HM-2"
